Goal: Transaction & Acquisition: Download file/media

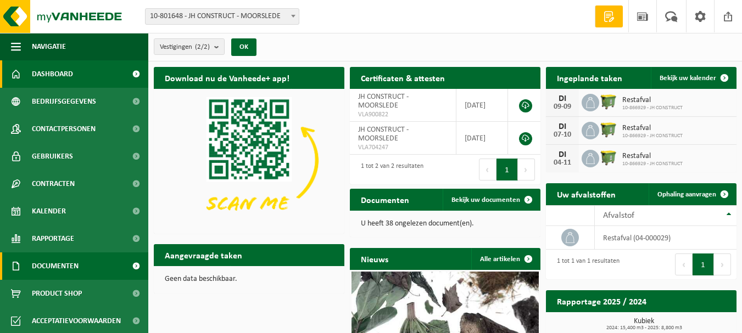
click at [63, 256] on span "Documenten" at bounding box center [55, 266] width 47 height 27
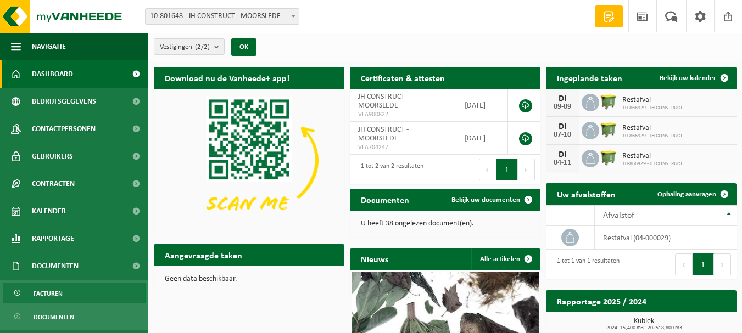
click at [52, 292] on span "Facturen" at bounding box center [47, 293] width 29 height 21
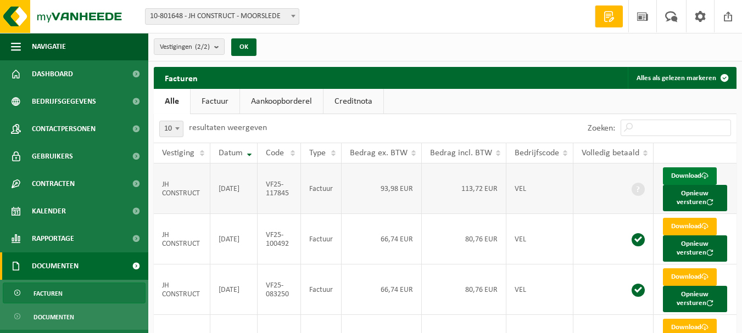
click at [676, 172] on link "Download" at bounding box center [690, 176] width 54 height 18
click at [694, 177] on link "Download" at bounding box center [690, 176] width 54 height 18
